Goal: Task Accomplishment & Management: Manage account settings

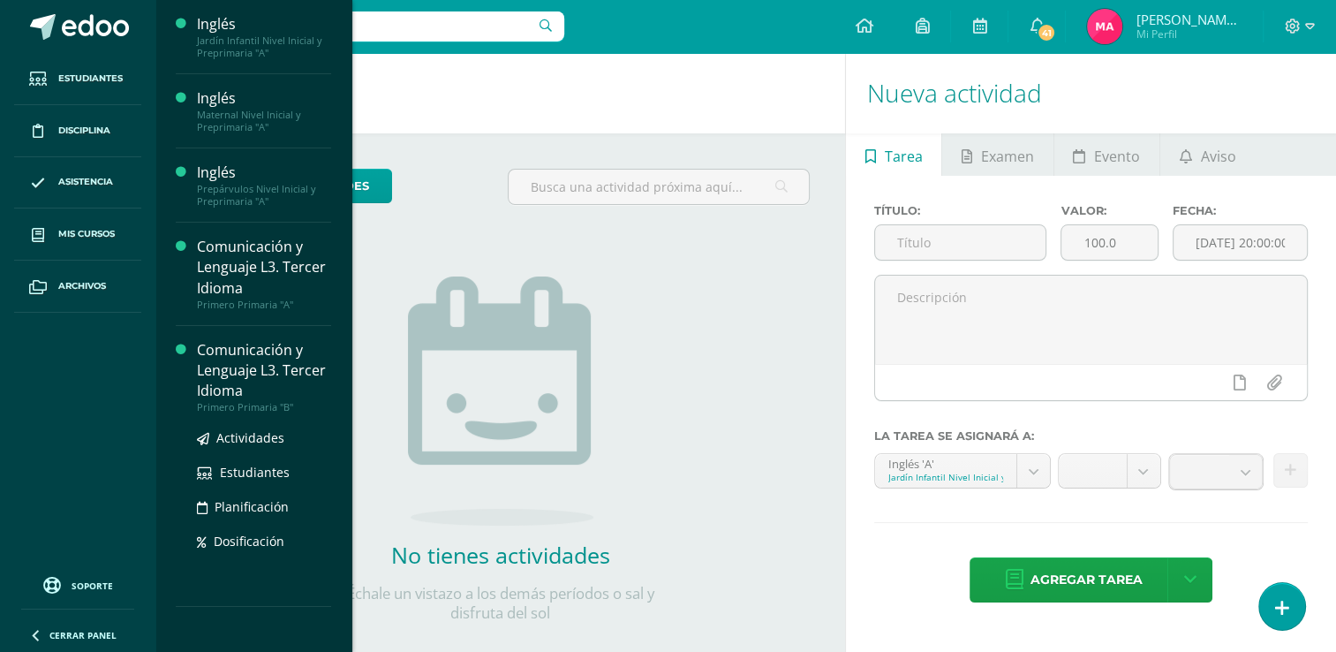
click at [263, 390] on div "Comunicación y Lenguaje L3. Tercer Idioma" at bounding box center [264, 370] width 134 height 61
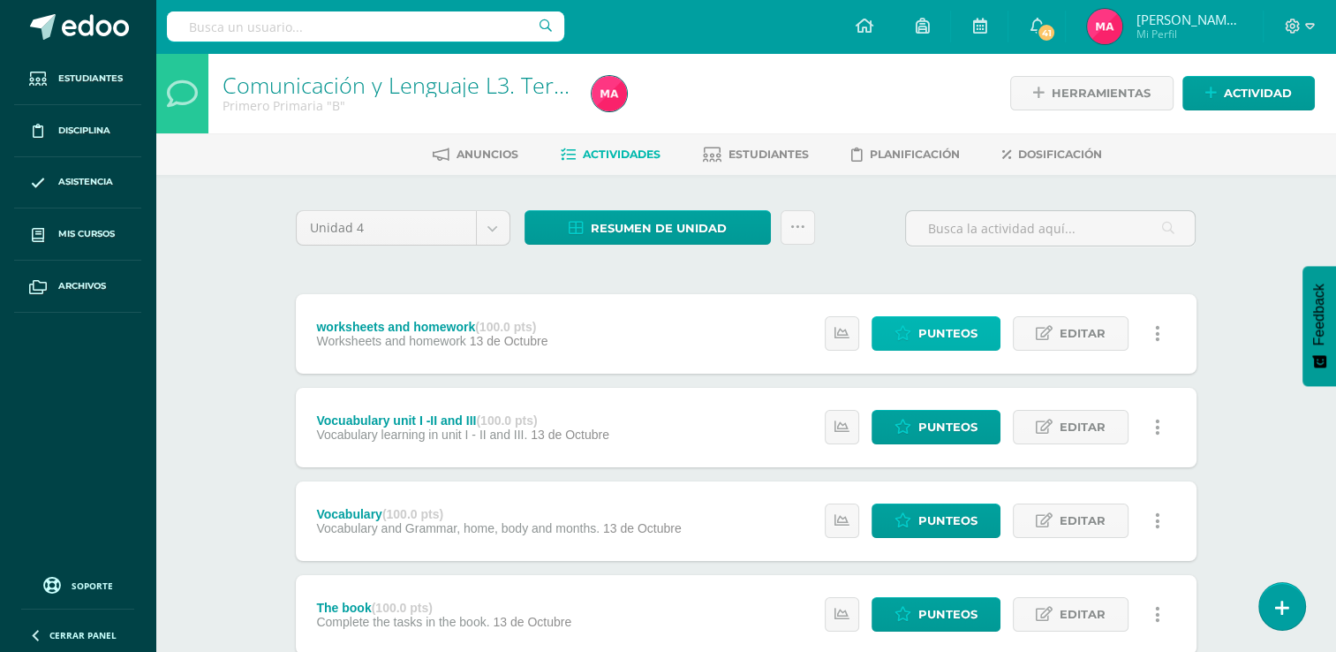
click at [971, 337] on span "Punteos" at bounding box center [948, 333] width 59 height 33
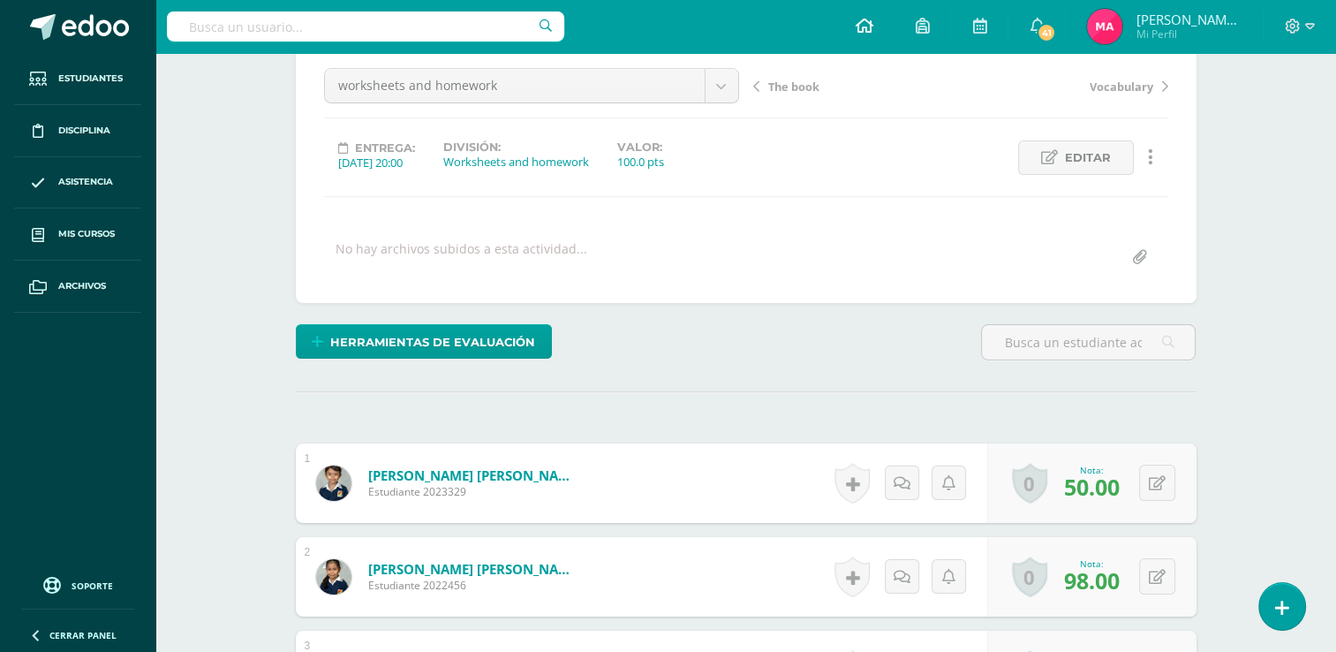
scroll to position [171, 0]
click at [789, 78] on span "The book" at bounding box center [793, 86] width 51 height 16
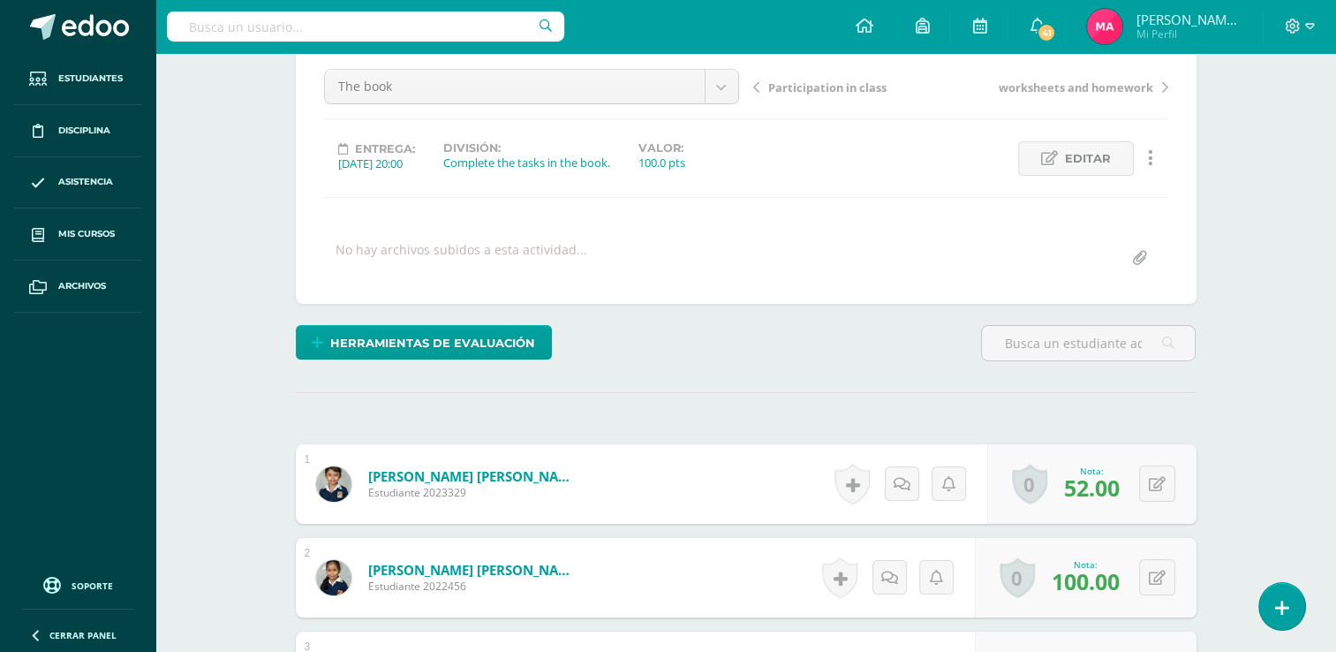
scroll to position [170, 0]
click at [1158, 483] on button at bounding box center [1157, 483] width 36 height 36
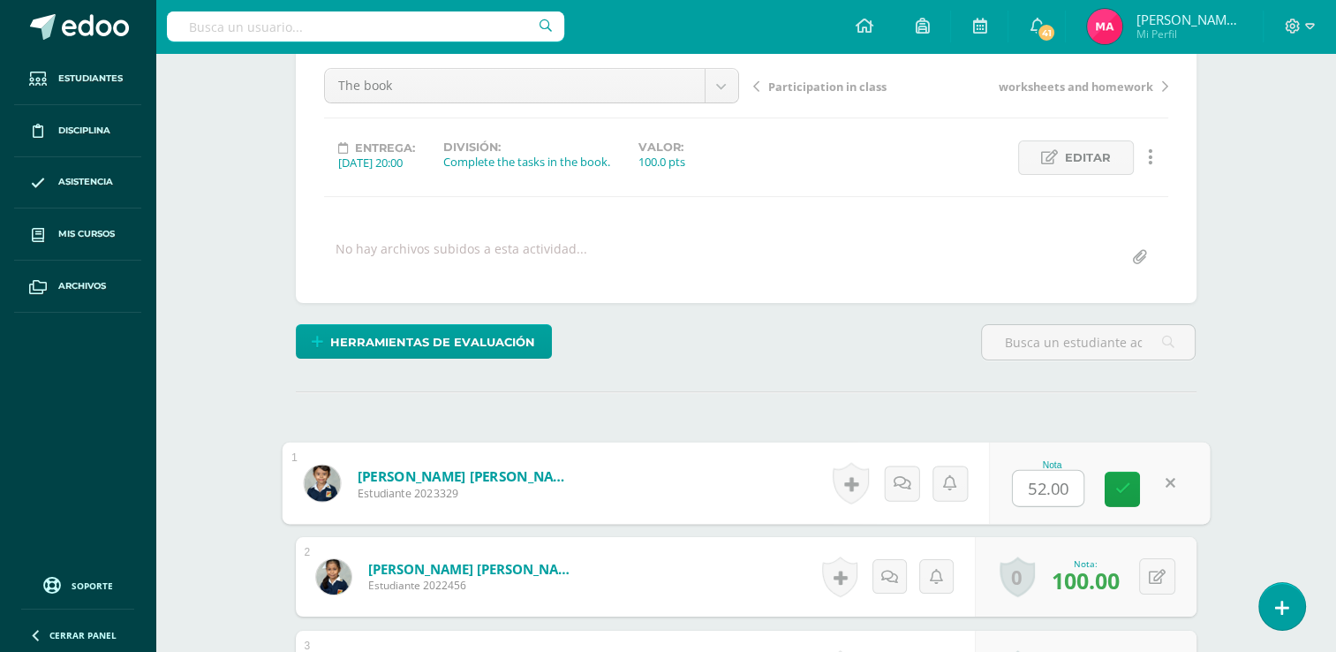
click at [1039, 487] on input "52.00" at bounding box center [1048, 488] width 71 height 35
type input "45.00"
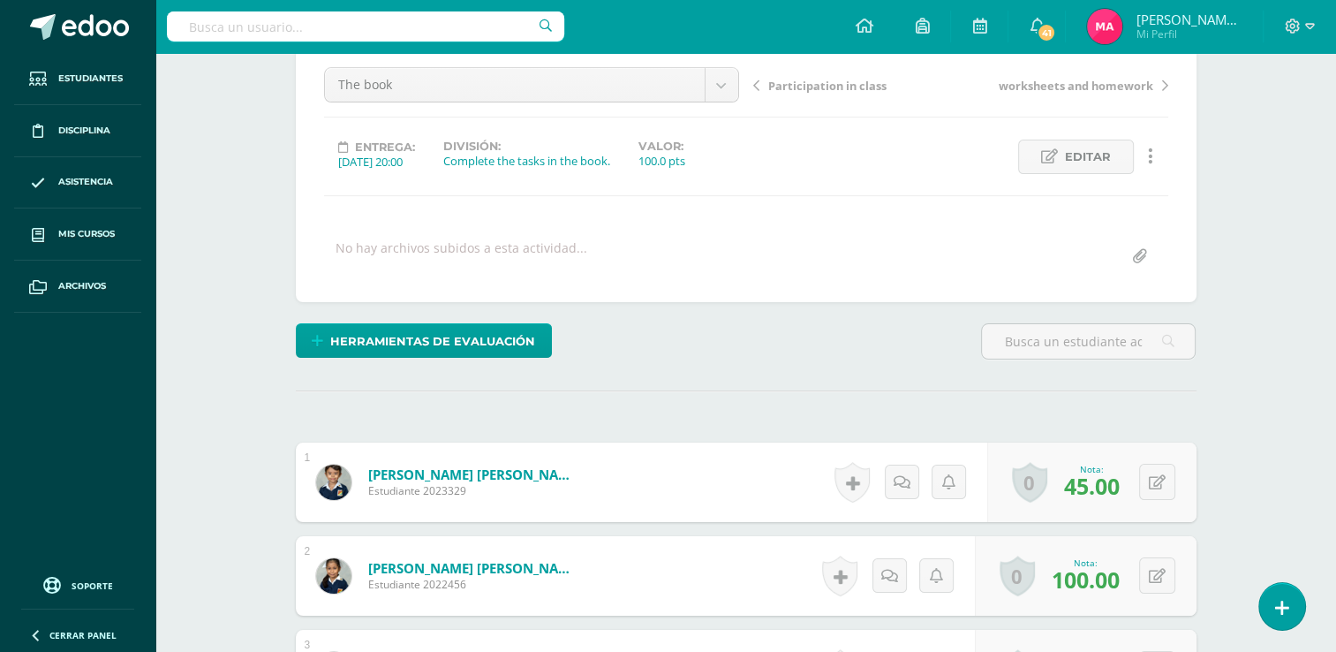
click at [809, 85] on span "Participation in class" at bounding box center [827, 86] width 118 height 16
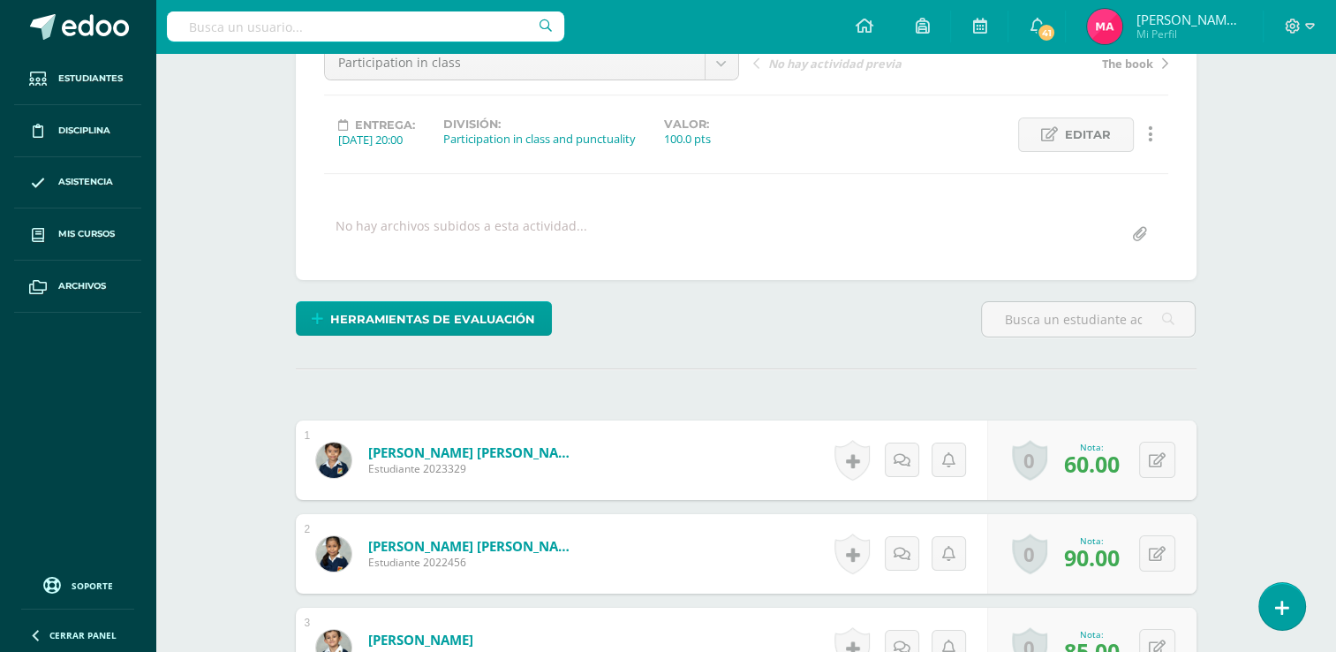
scroll to position [194, 0]
click at [1148, 484] on div "0 [GEOGRAPHIC_DATA] Logros obtenidos Aún no hay logros agregados Nota: 60.00" at bounding box center [1092, 459] width 209 height 79
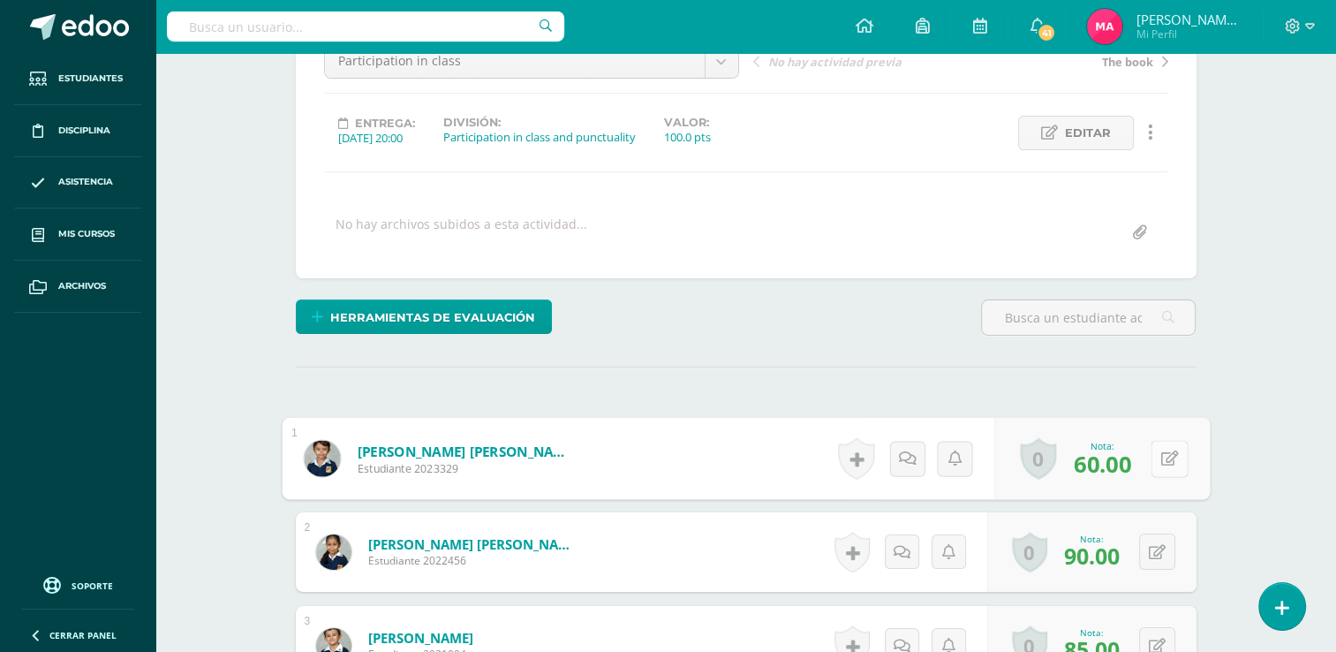
scroll to position [196, 0]
click at [1170, 465] on icon at bounding box center [1170, 457] width 18 height 15
type input "50"
click at [1117, 471] on icon at bounding box center [1123, 463] width 16 height 15
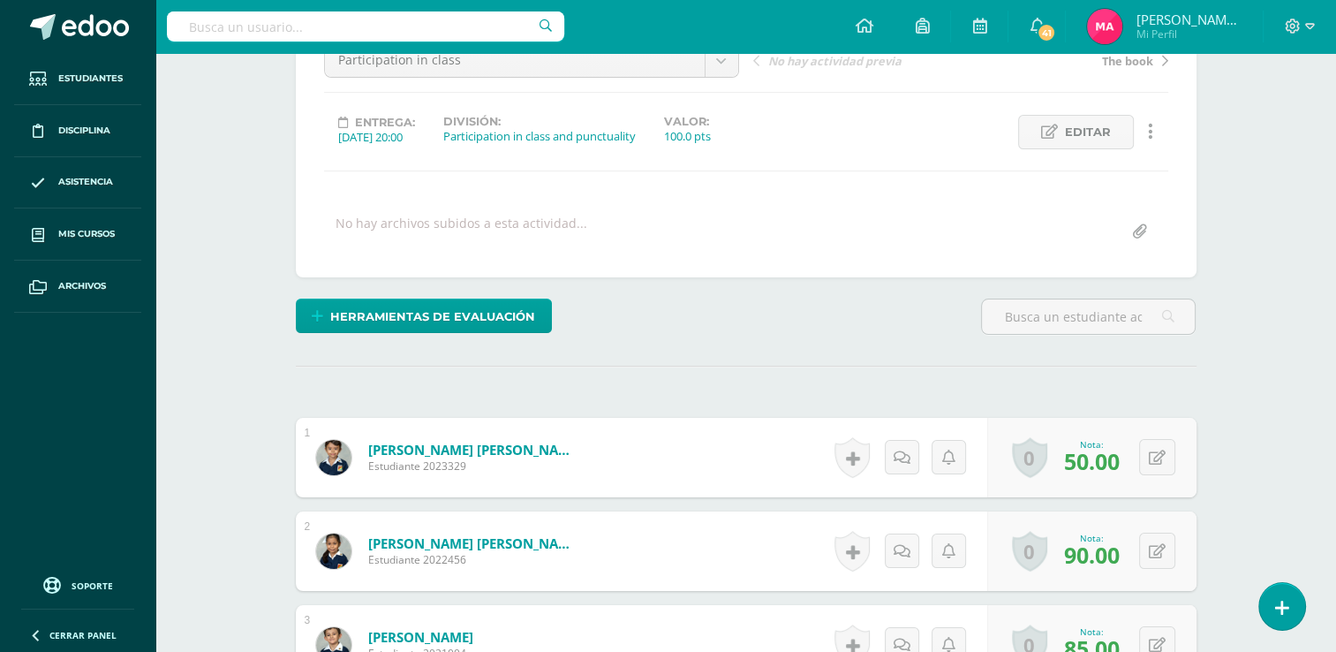
scroll to position [0, 0]
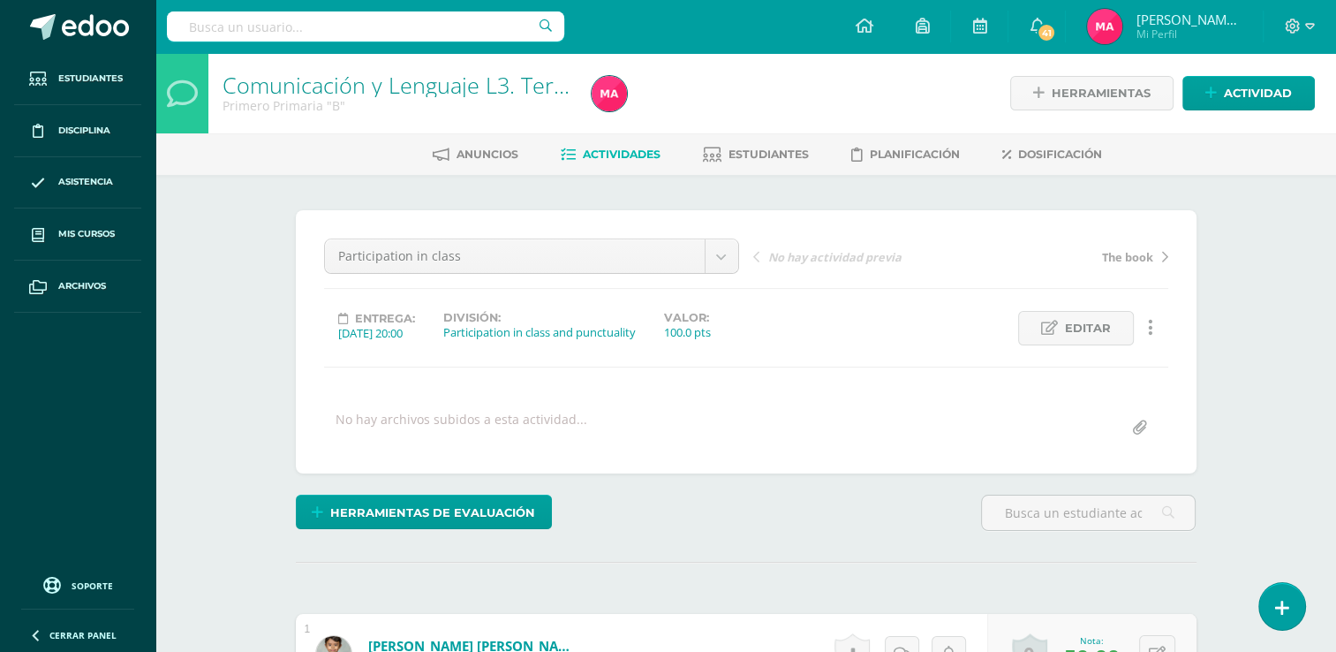
click at [615, 158] on span "Actividades" at bounding box center [622, 154] width 78 height 13
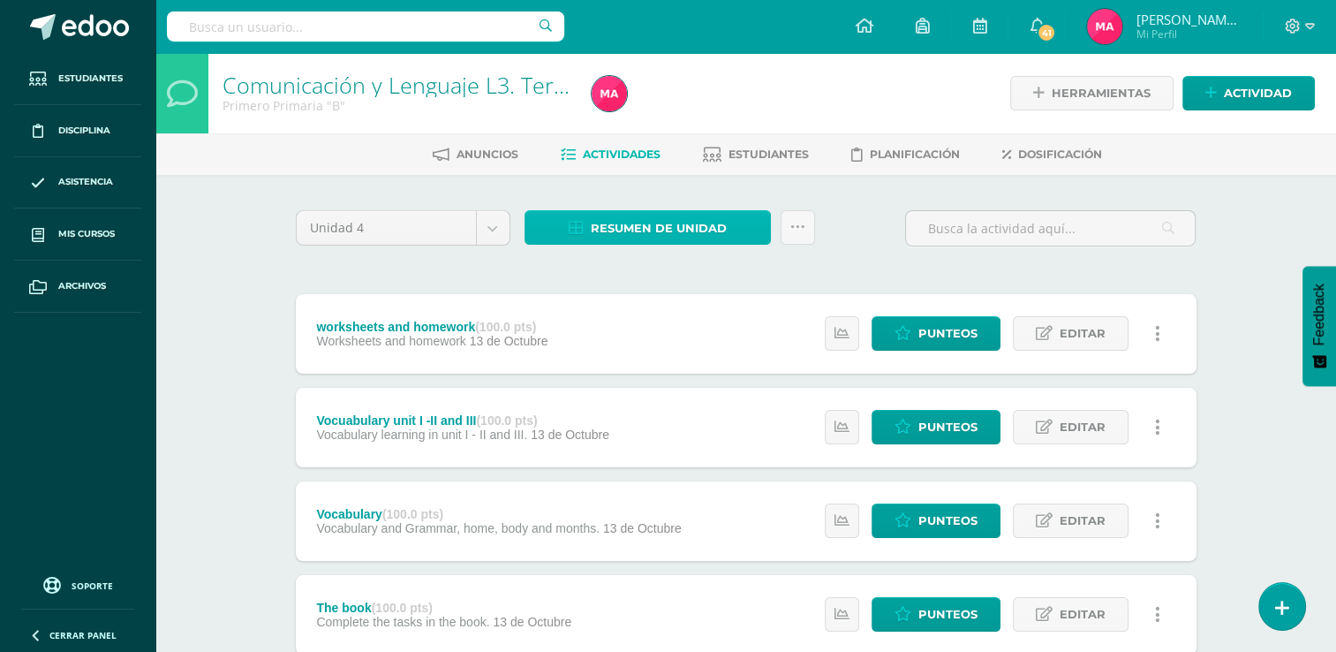
click at [693, 233] on span "Resumen de unidad" at bounding box center [659, 228] width 136 height 33
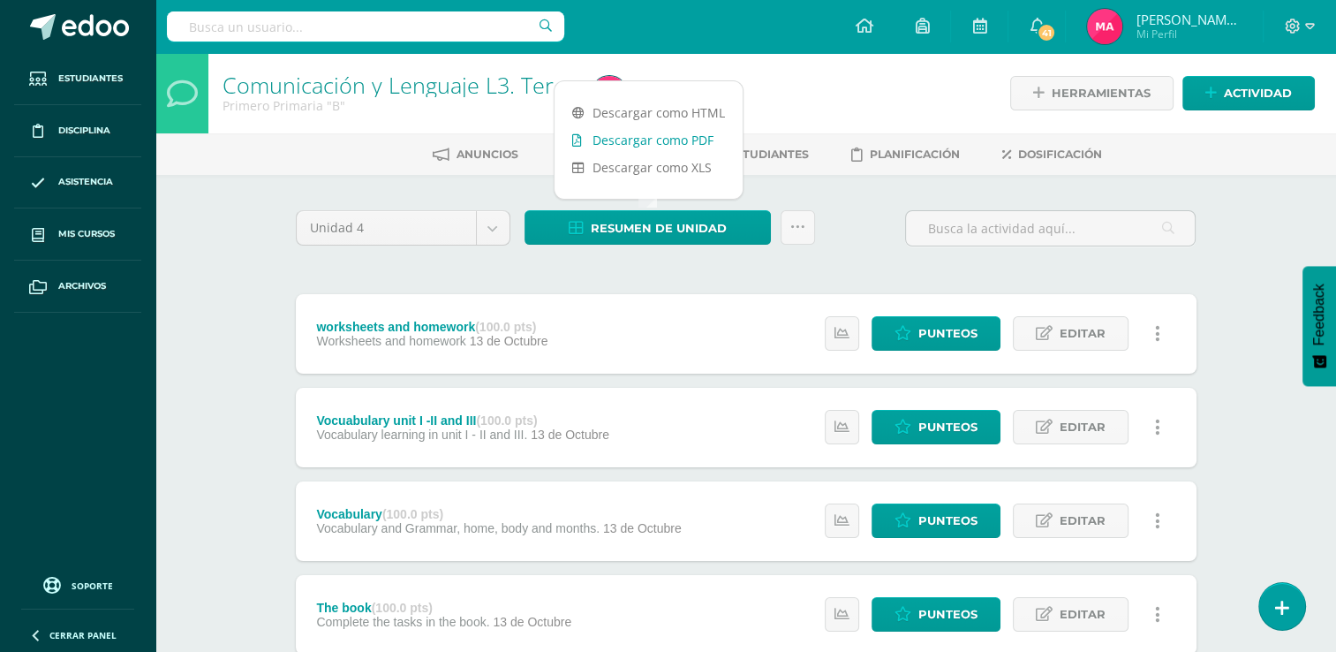
click at [658, 143] on link "Descargar como PDF" at bounding box center [649, 139] width 188 height 27
click at [957, 432] on span "Punteos" at bounding box center [948, 427] width 59 height 33
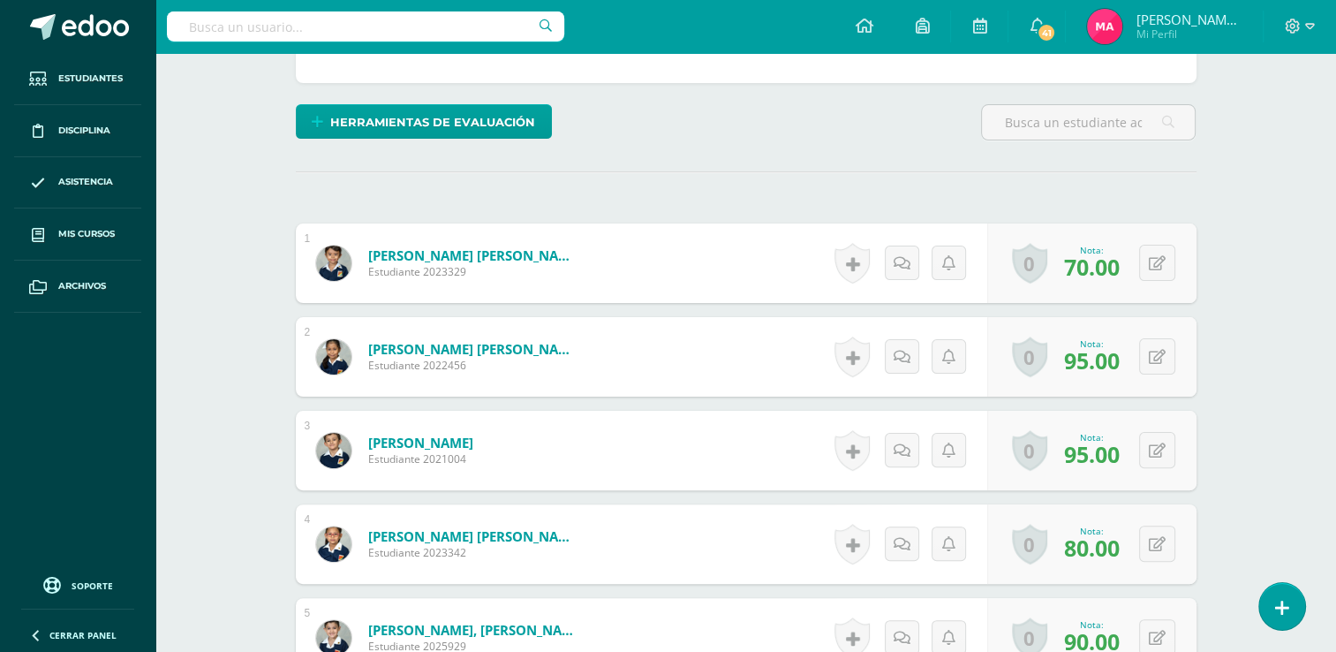
scroll to position [391, 0]
click at [1153, 281] on button at bounding box center [1169, 262] width 37 height 37
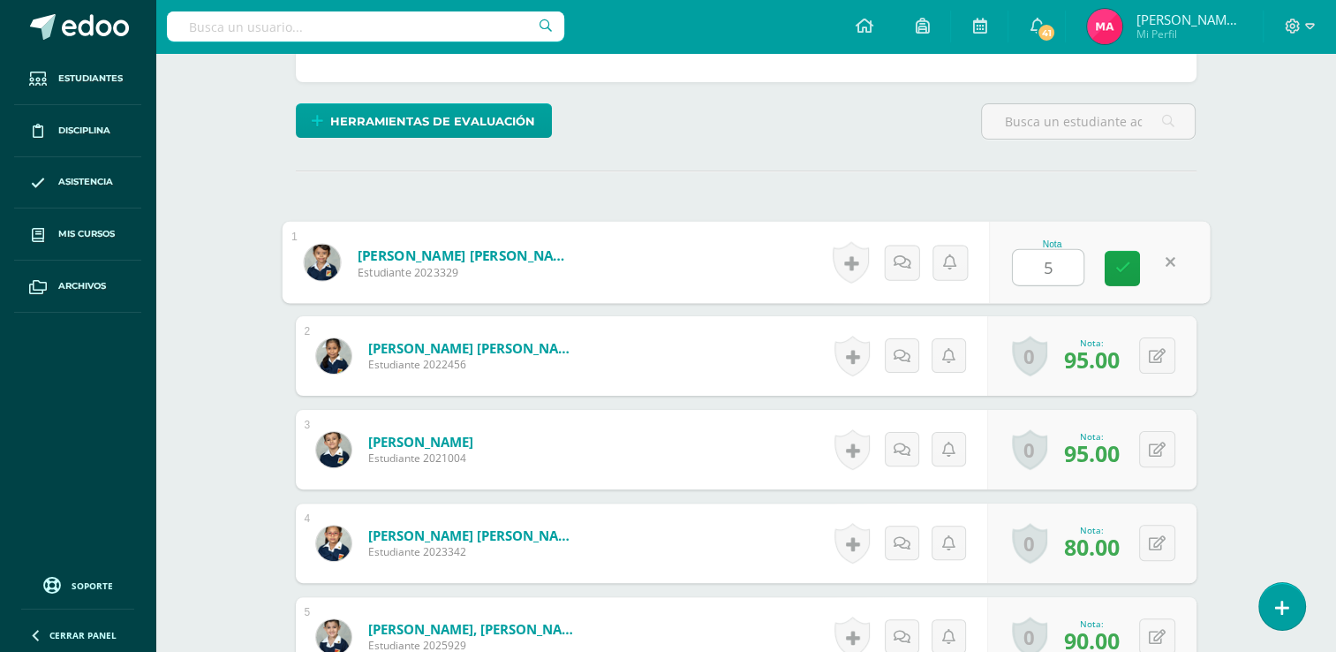
scroll to position [392, 0]
type input "50"
click at [1134, 285] on link at bounding box center [1122, 267] width 35 height 35
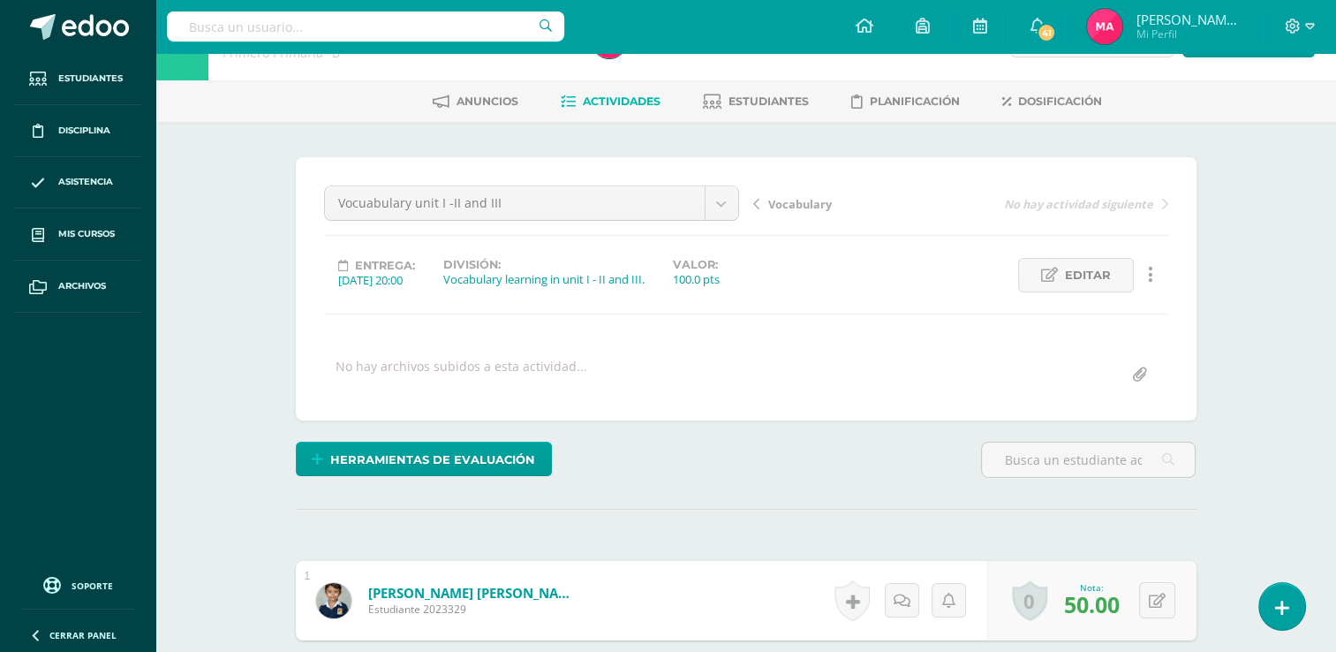
scroll to position [0, 0]
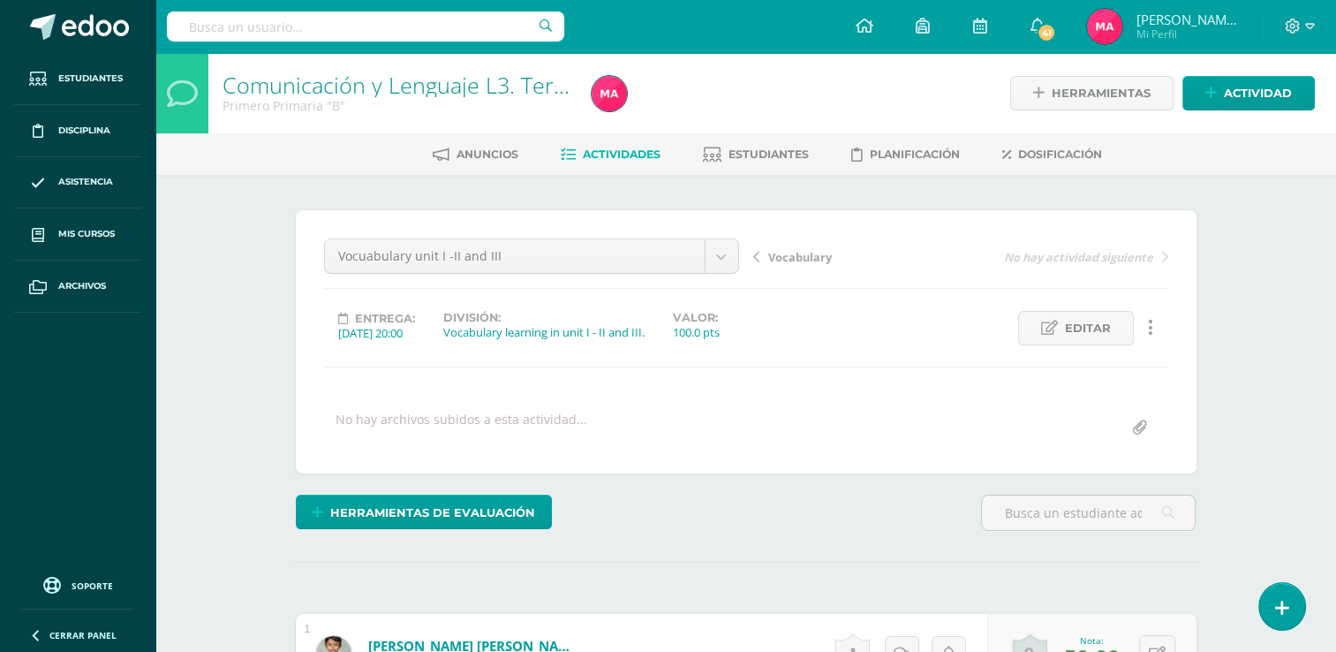
click at [781, 253] on span "Vocabulary" at bounding box center [800, 257] width 64 height 16
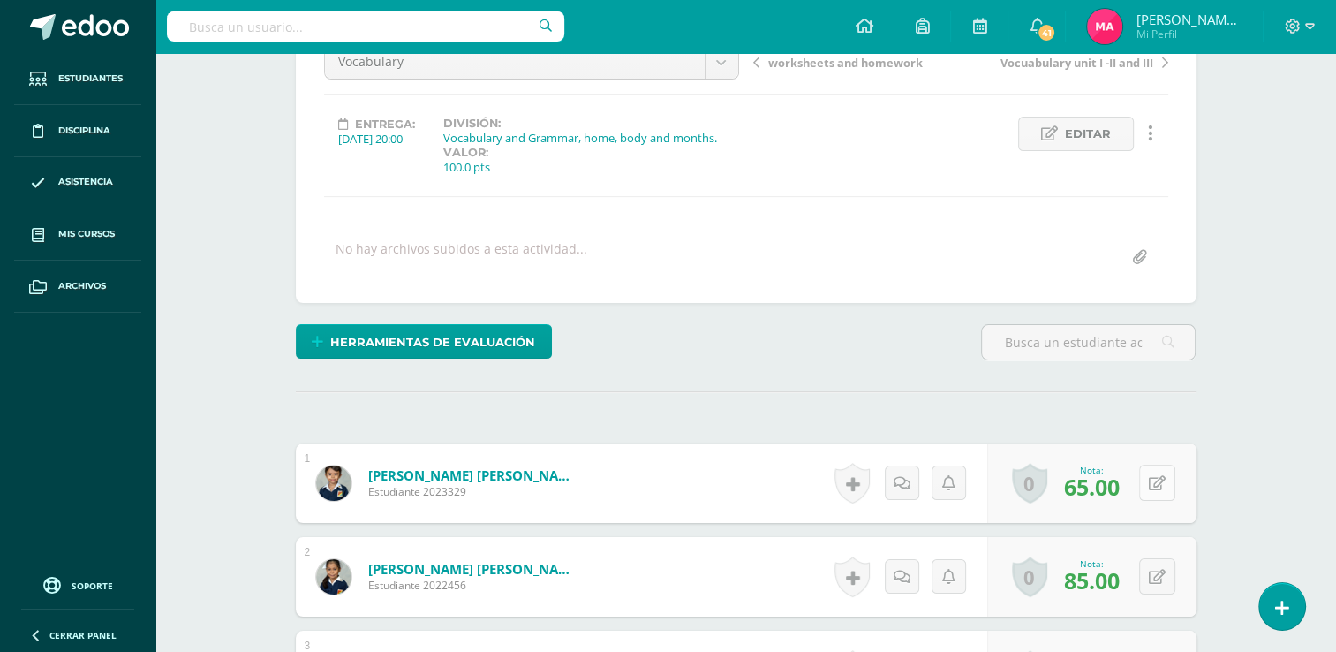
scroll to position [195, 0]
click at [1162, 482] on icon at bounding box center [1157, 482] width 17 height 15
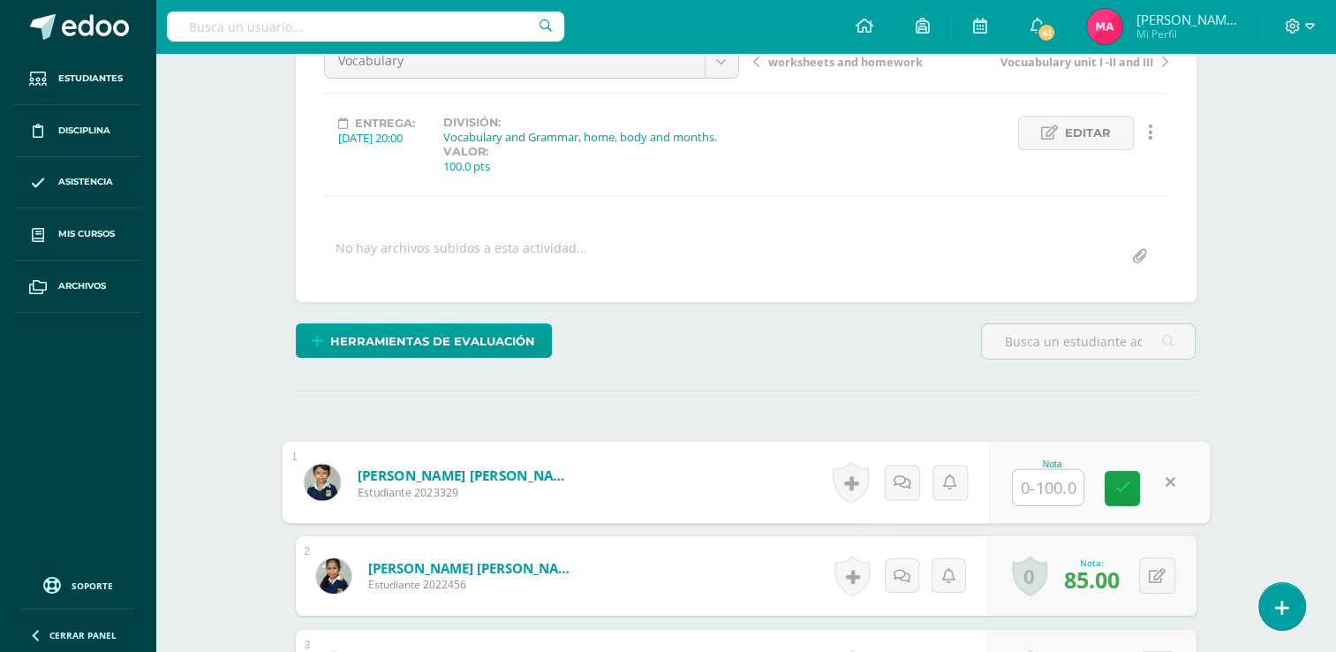
scroll to position [196, 0]
type input "60"
click at [1117, 486] on icon at bounding box center [1123, 487] width 16 height 15
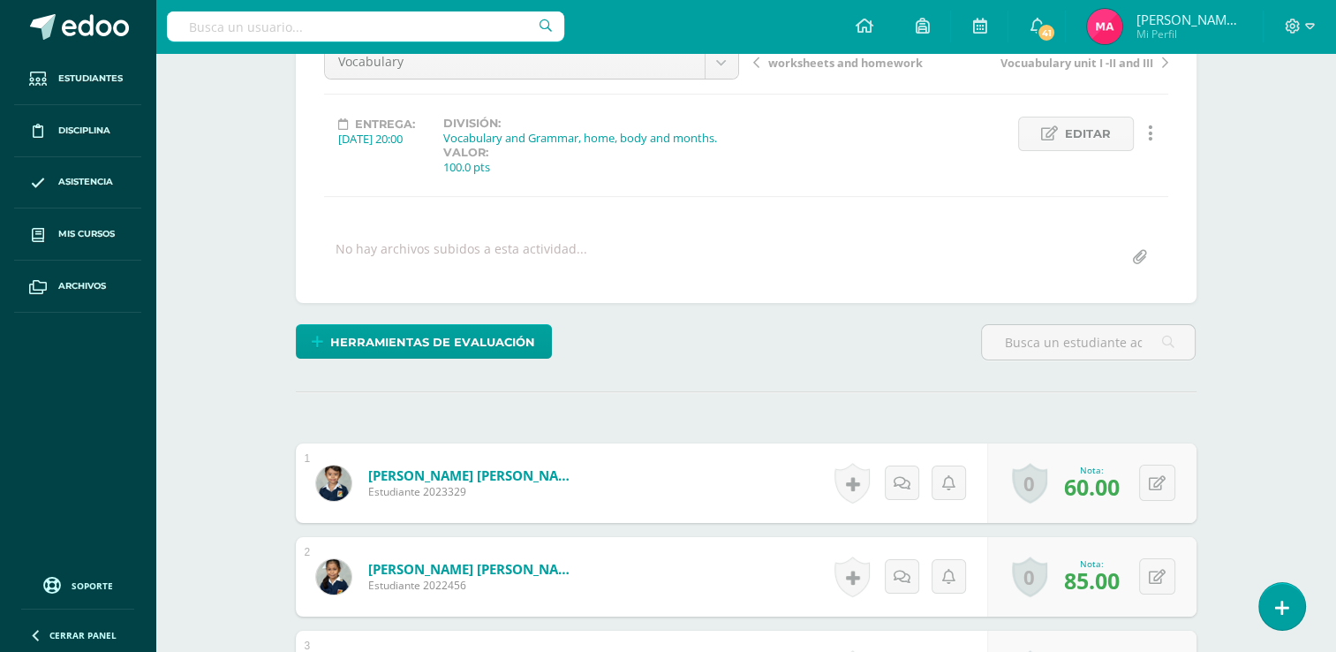
scroll to position [0, 0]
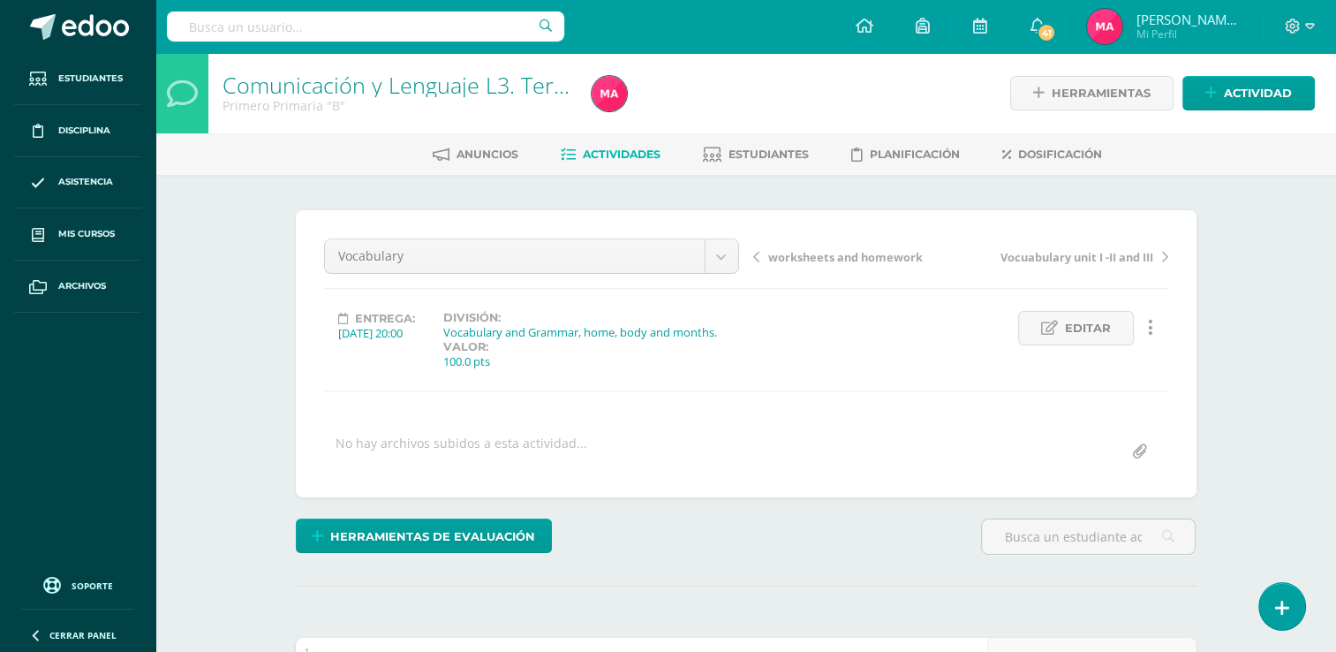
click at [624, 148] on span "Actividades" at bounding box center [622, 154] width 78 height 13
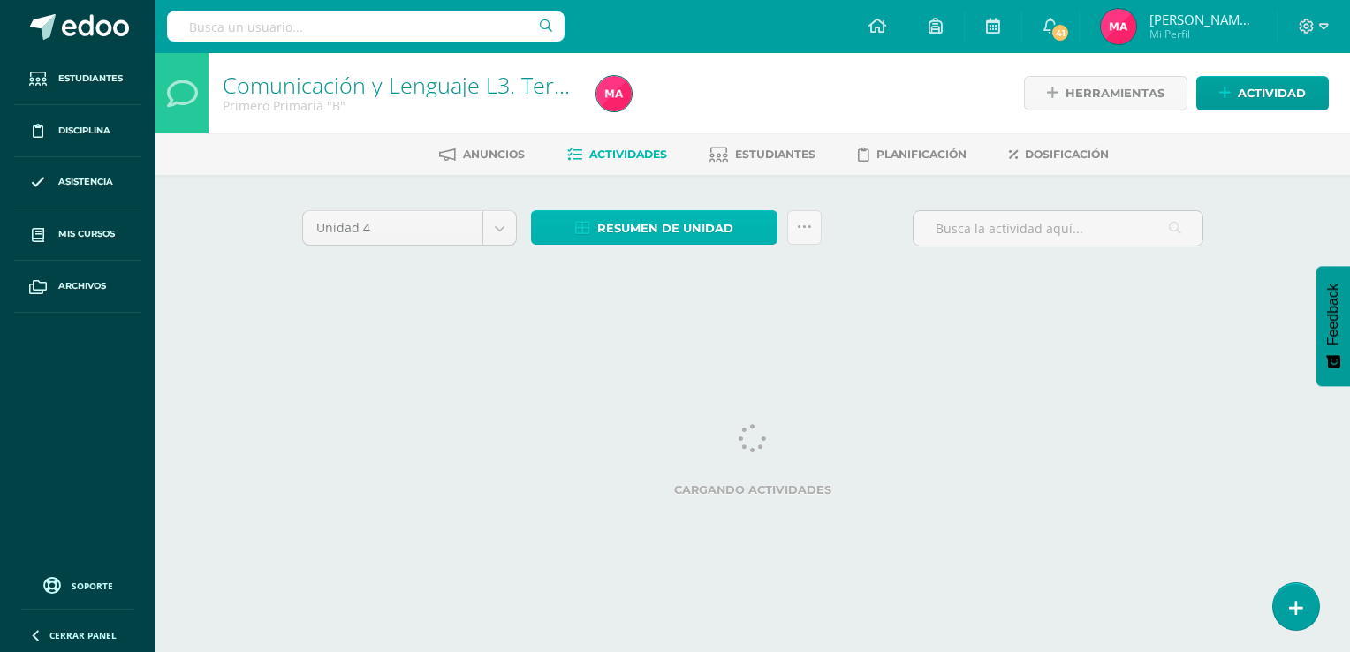
click at [646, 225] on span "Resumen de unidad" at bounding box center [665, 228] width 136 height 33
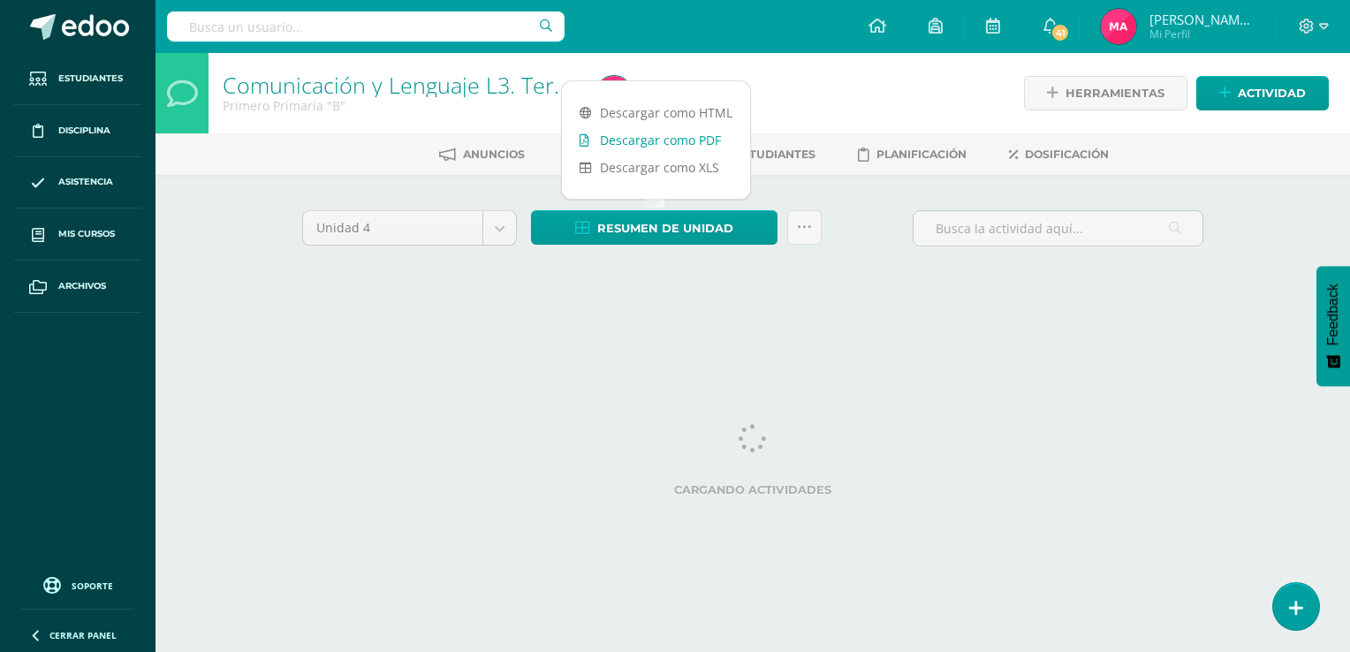
click at [663, 132] on link "Descargar como PDF" at bounding box center [656, 139] width 188 height 27
